Goal: Find contact information: Obtain details needed to contact an individual or organization

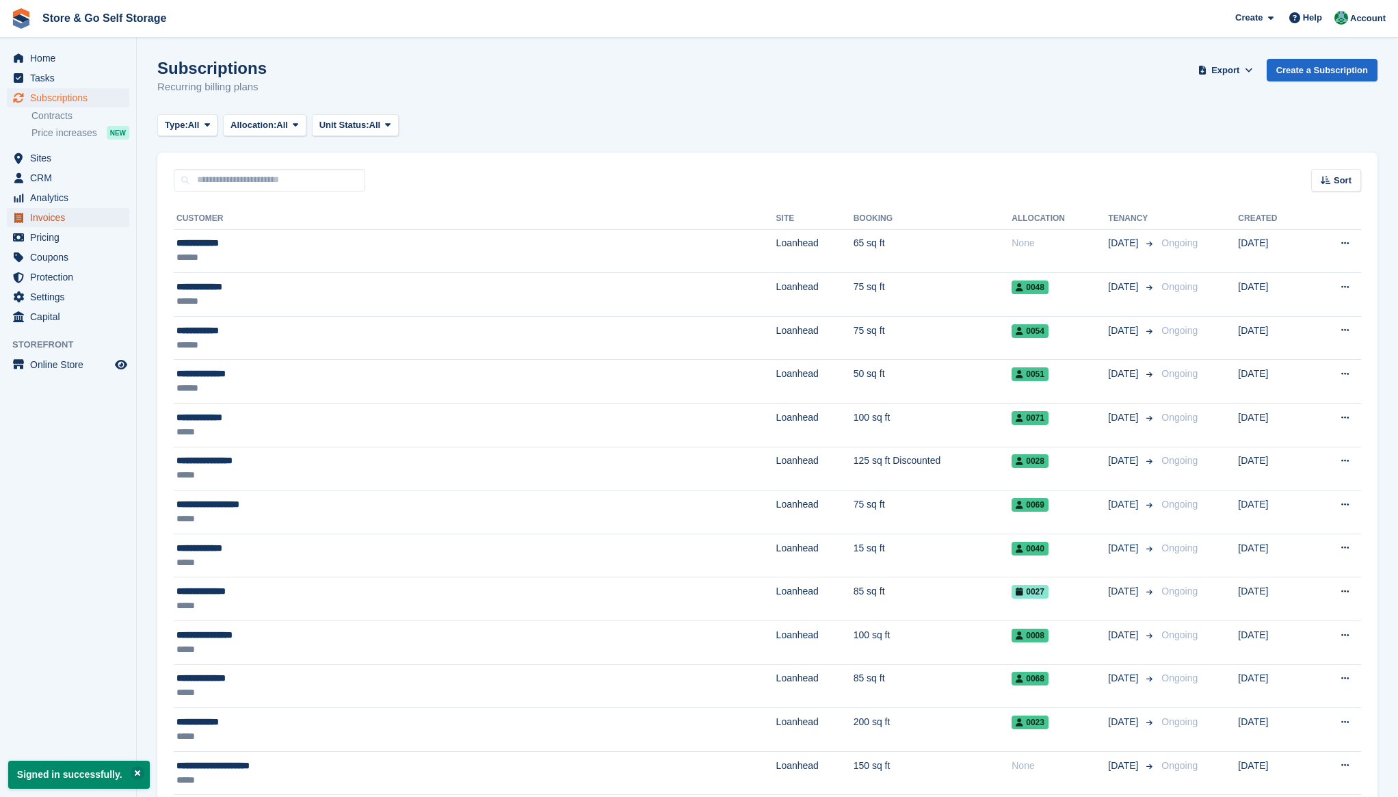
click at [65, 216] on span "Invoices" at bounding box center [71, 217] width 82 height 19
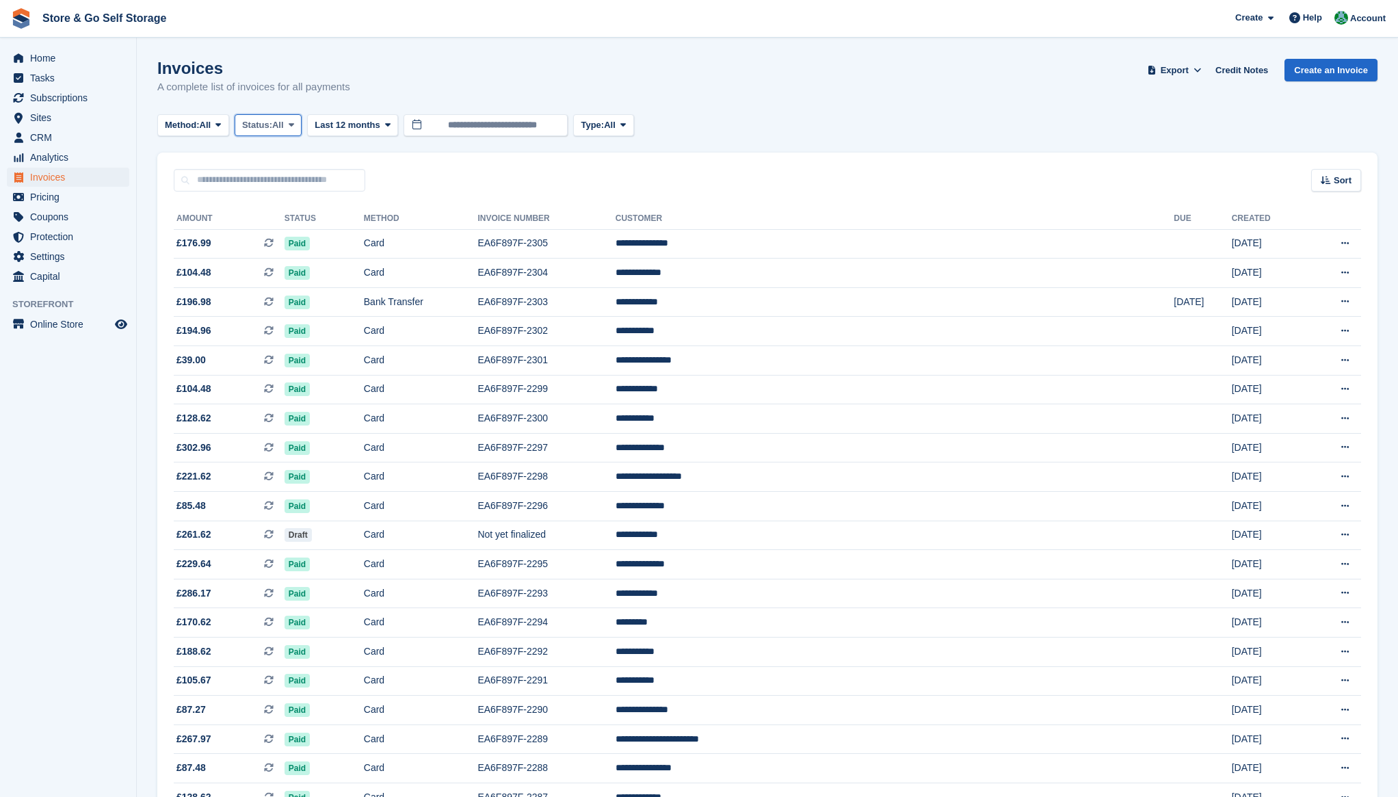
click at [272, 130] on span "Status:" at bounding box center [257, 125] width 30 height 14
click at [291, 226] on link "Open" at bounding box center [300, 231] width 119 height 25
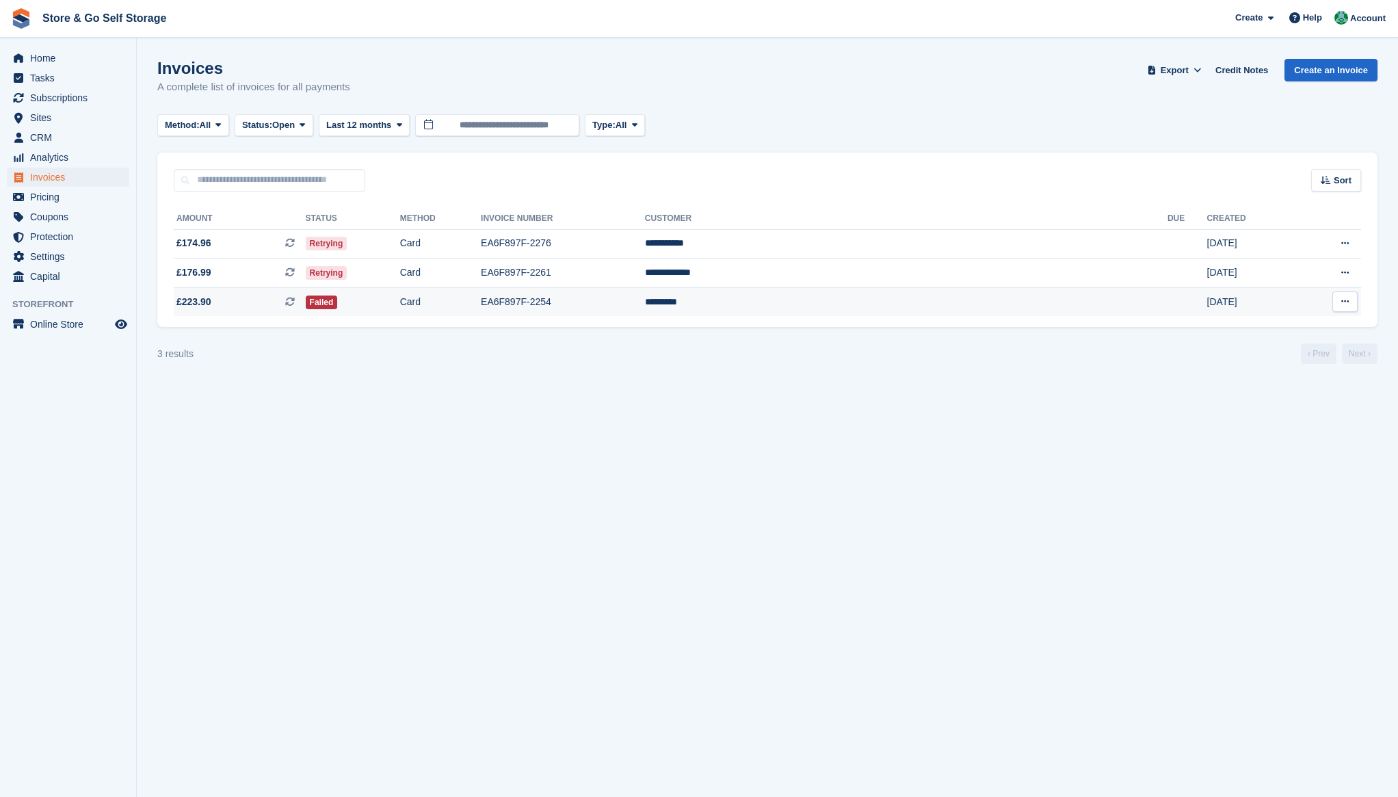
click at [287, 300] on span "£223.90 This is a recurring subscription invoice." at bounding box center [240, 302] width 132 height 14
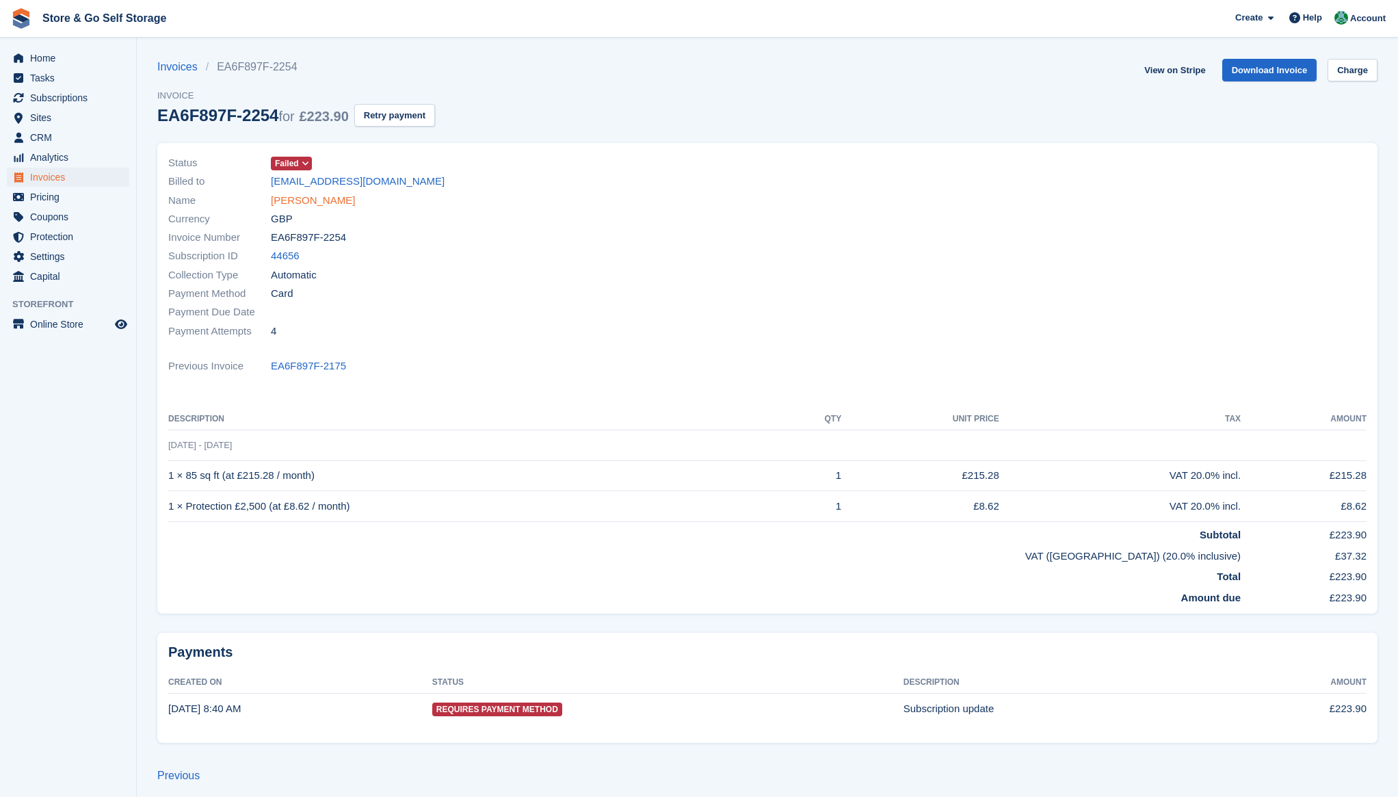
click at [304, 200] on link "Greg Knox" at bounding box center [313, 201] width 84 height 16
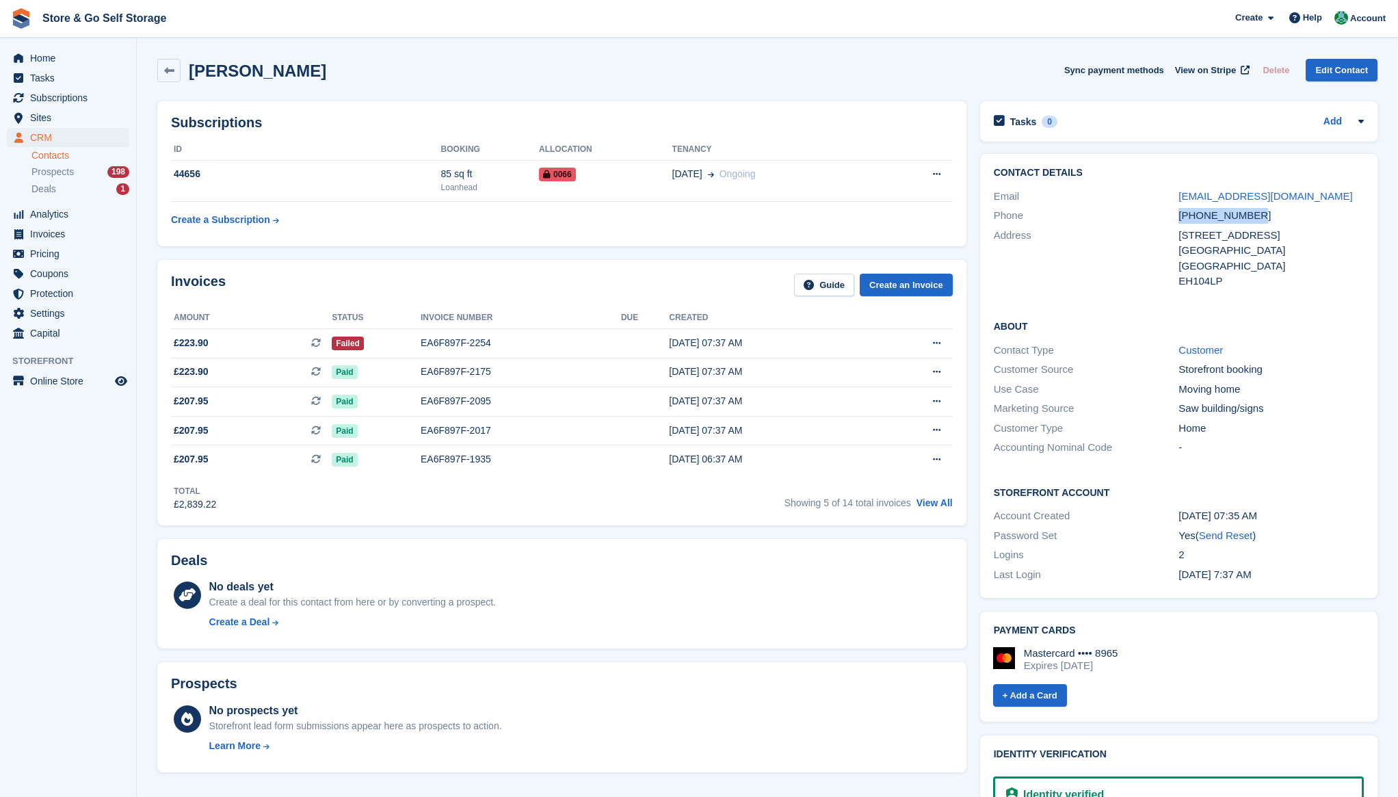
drag, startPoint x: 1258, startPoint y: 213, endPoint x: 1180, endPoint y: 215, distance: 78.7
click at [1180, 215] on div "+447834977114" at bounding box center [1270, 216] width 185 height 16
copy div "+447834977114"
